Goal: Information Seeking & Learning: Learn about a topic

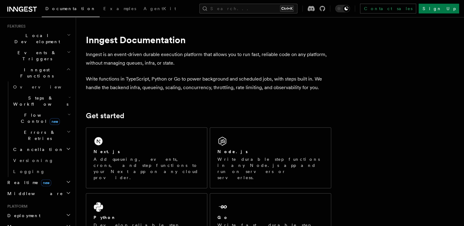
scroll to position [153, 0]
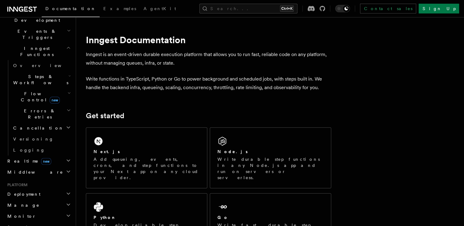
click at [32, 189] on h2 "Deployment" at bounding box center [38, 194] width 67 height 11
click at [19, 203] on span "Overview" at bounding box center [44, 205] width 63 height 5
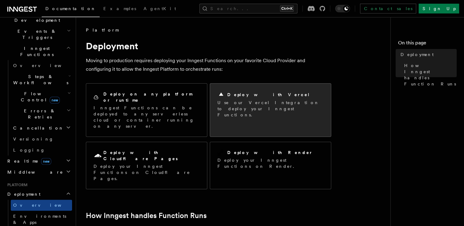
click at [220, 97] on icon at bounding box center [220, 94] width 7 height 7
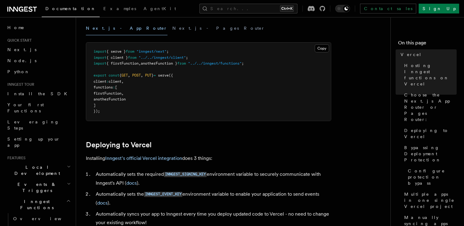
scroll to position [184, 0]
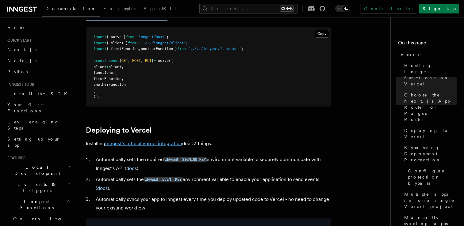
click at [114, 143] on link "Inngest's official Vercel integration" at bounding box center [143, 144] width 77 height 6
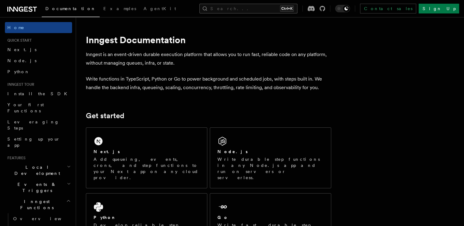
click at [257, 11] on button "Search... Ctrl+K" at bounding box center [248, 9] width 98 height 10
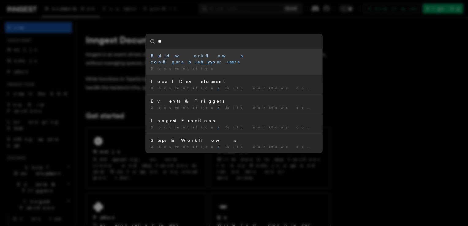
type input "***"
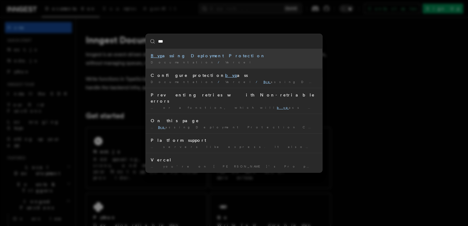
click at [242, 57] on div "Byp assing Deployment Protection" at bounding box center [234, 56] width 167 height 6
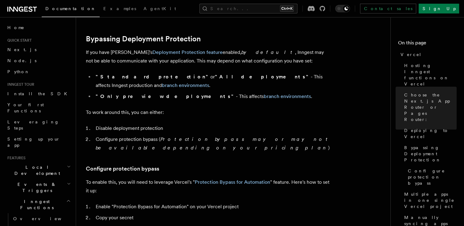
scroll to position [453, 0]
